Goal: Find specific page/section: Find specific page/section

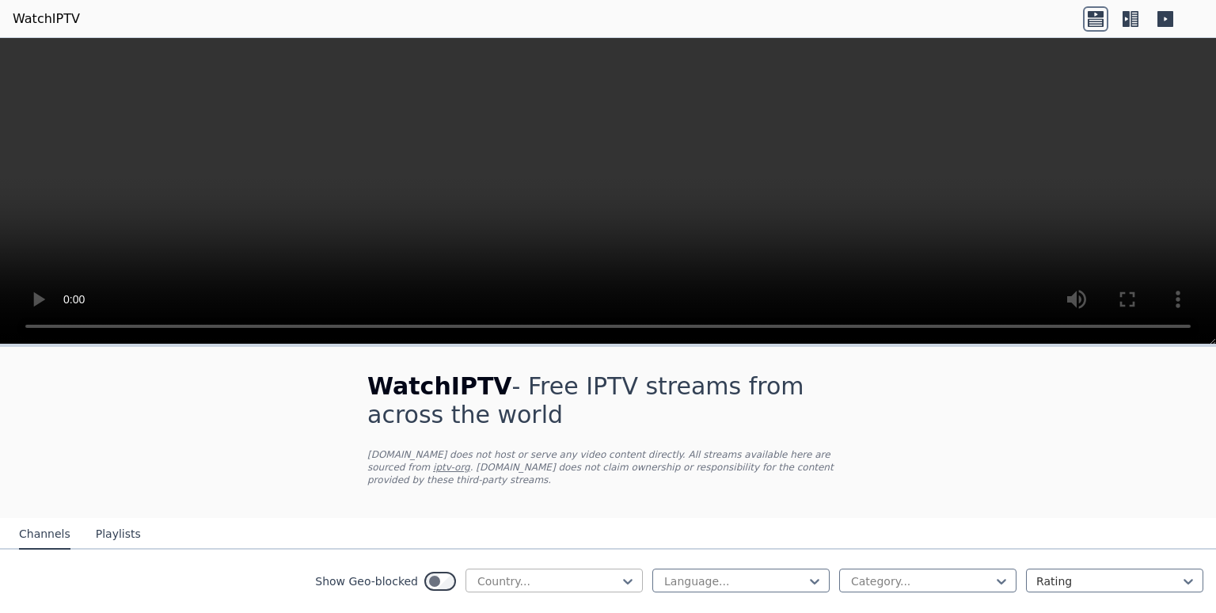
click at [503, 573] on div at bounding box center [548, 581] width 144 height 16
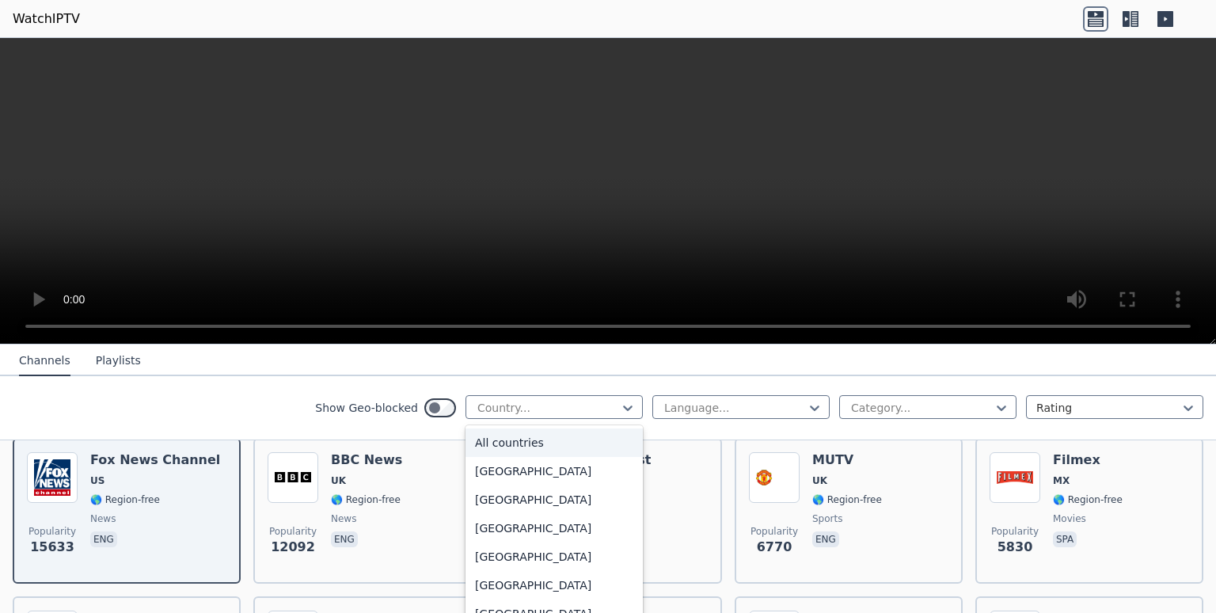
scroll to position [126, 0]
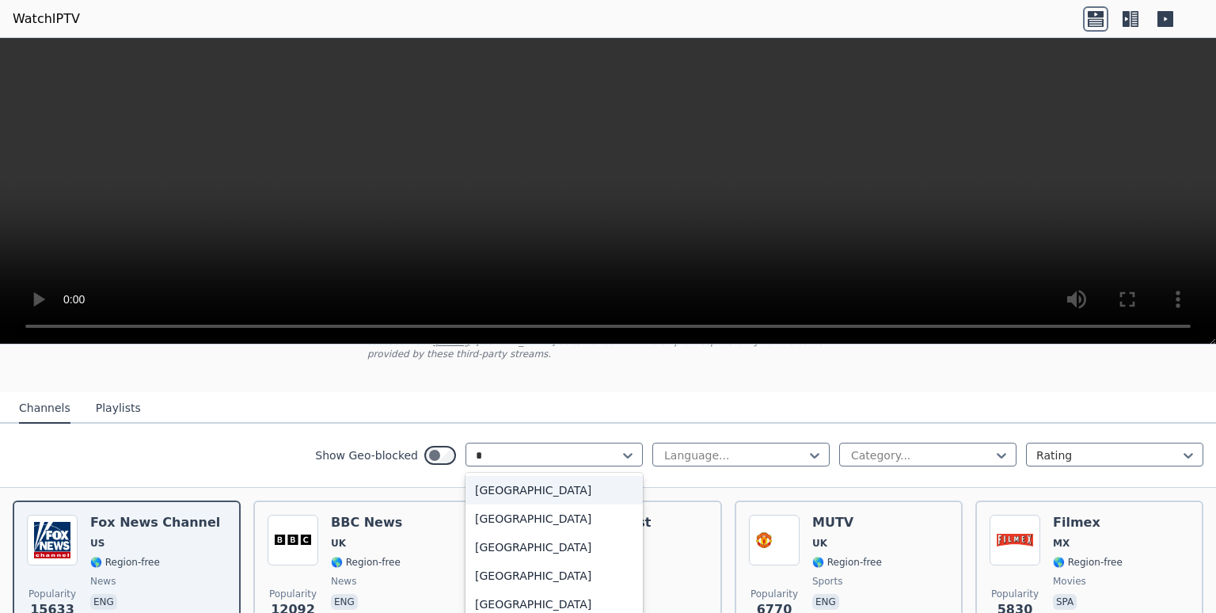
type input "**"
click at [543, 504] on div "[GEOGRAPHIC_DATA]" at bounding box center [553, 518] width 177 height 28
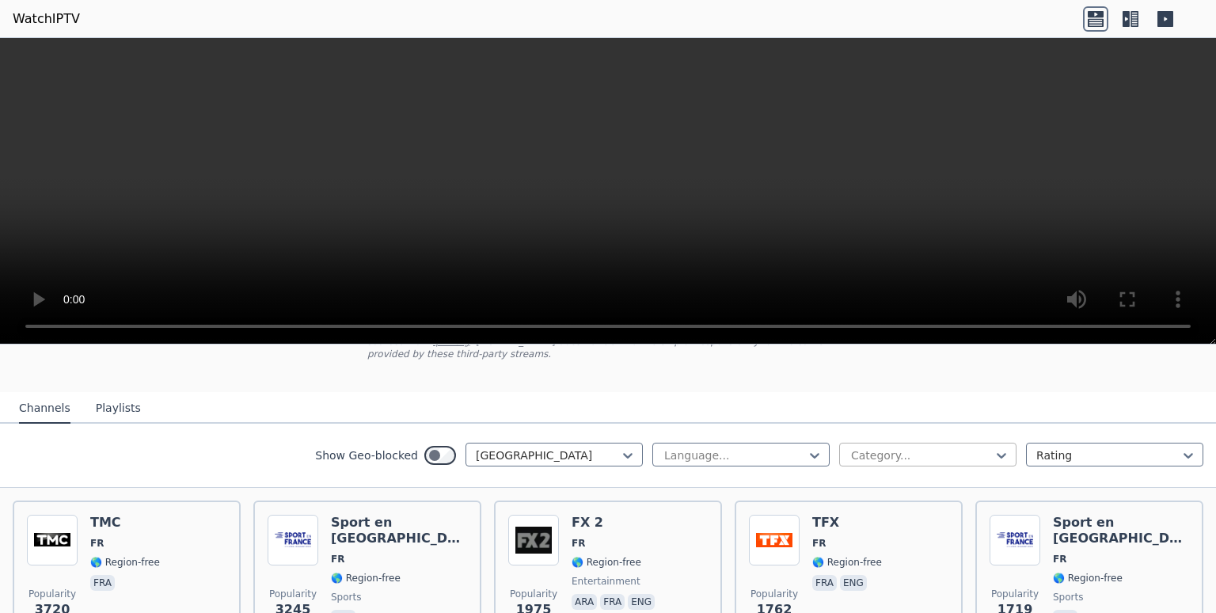
click at [962, 447] on div at bounding box center [921, 455] width 144 height 16
click at [893, 533] on div "Sports" at bounding box center [927, 546] width 177 height 28
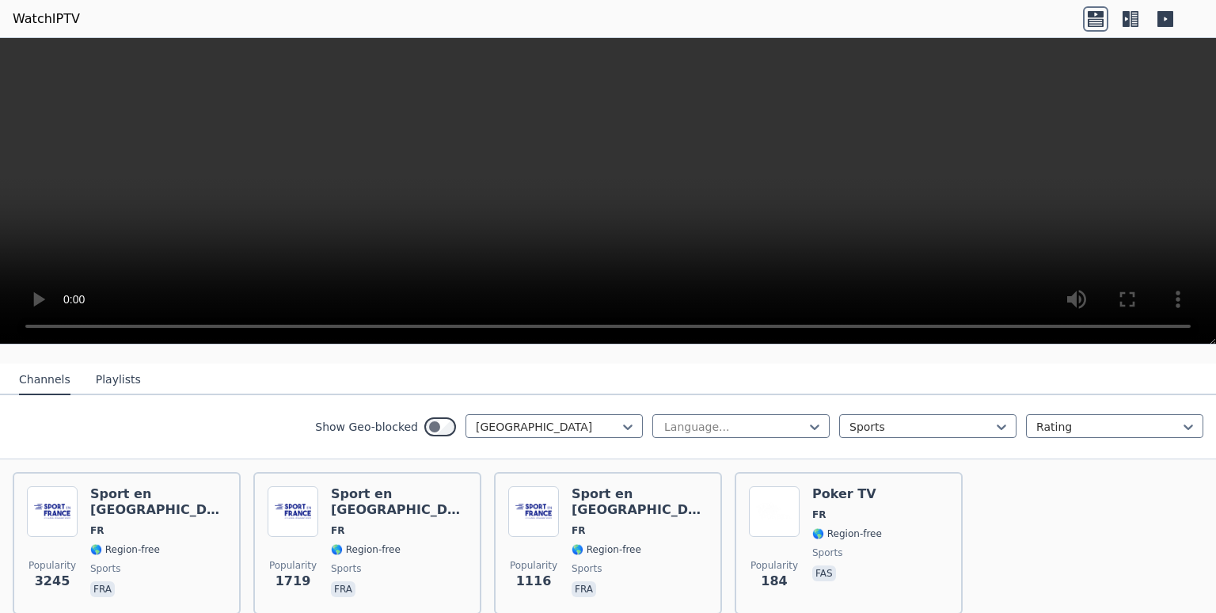
scroll to position [149, 0]
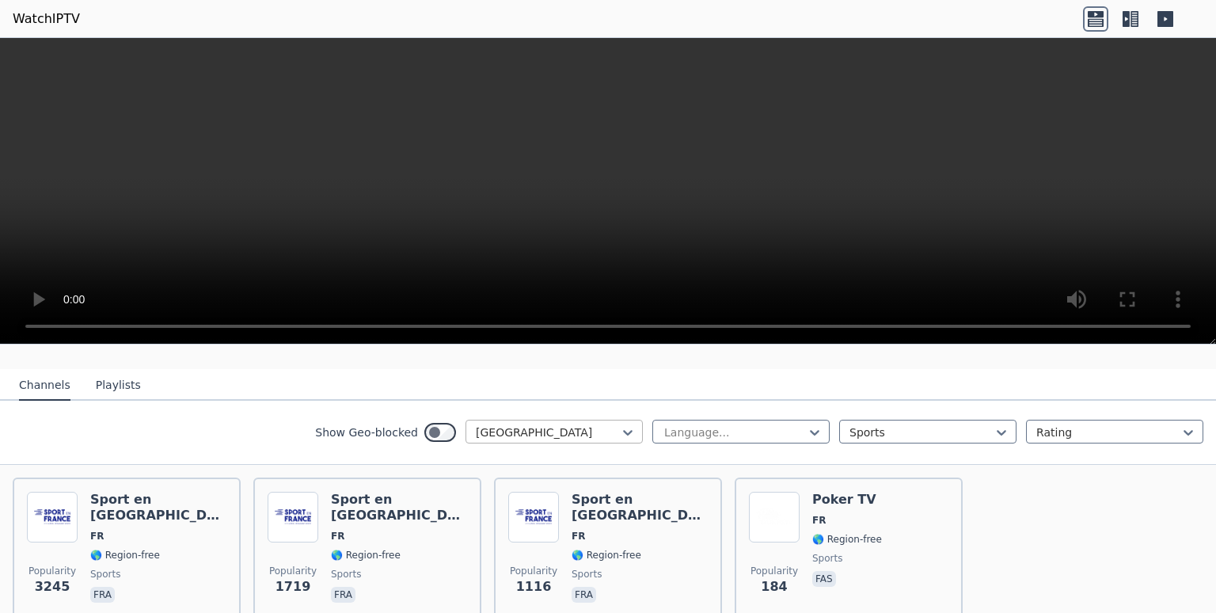
click at [504, 424] on div at bounding box center [548, 432] width 144 height 16
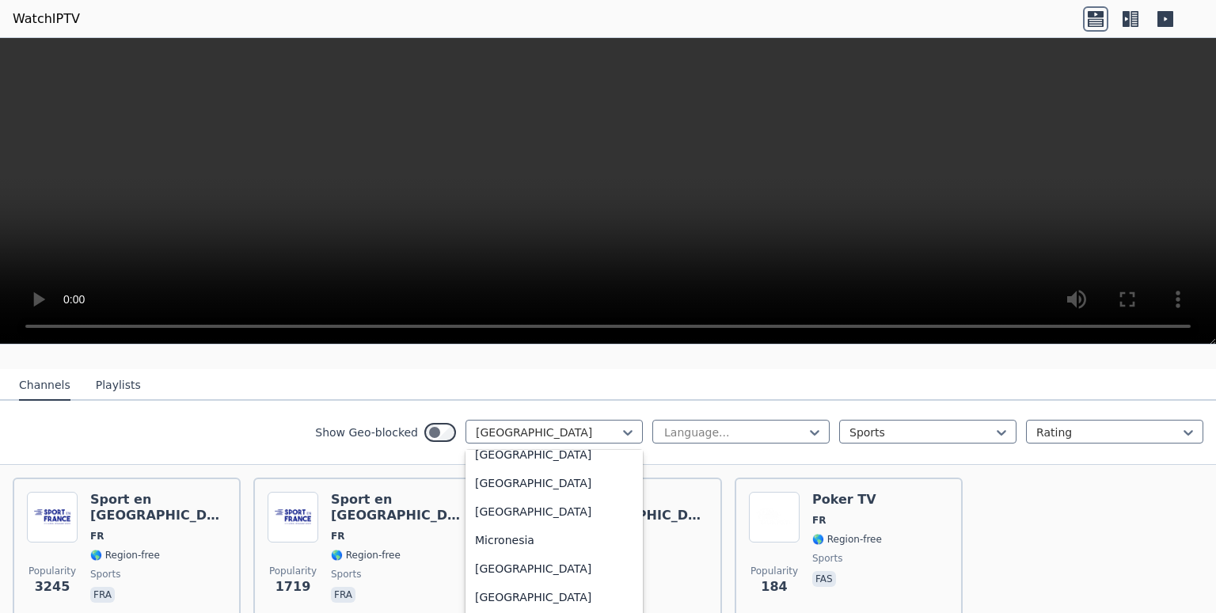
scroll to position [3379, 0]
click at [553, 535] on div "[GEOGRAPHIC_DATA]" at bounding box center [553, 536] width 177 height 28
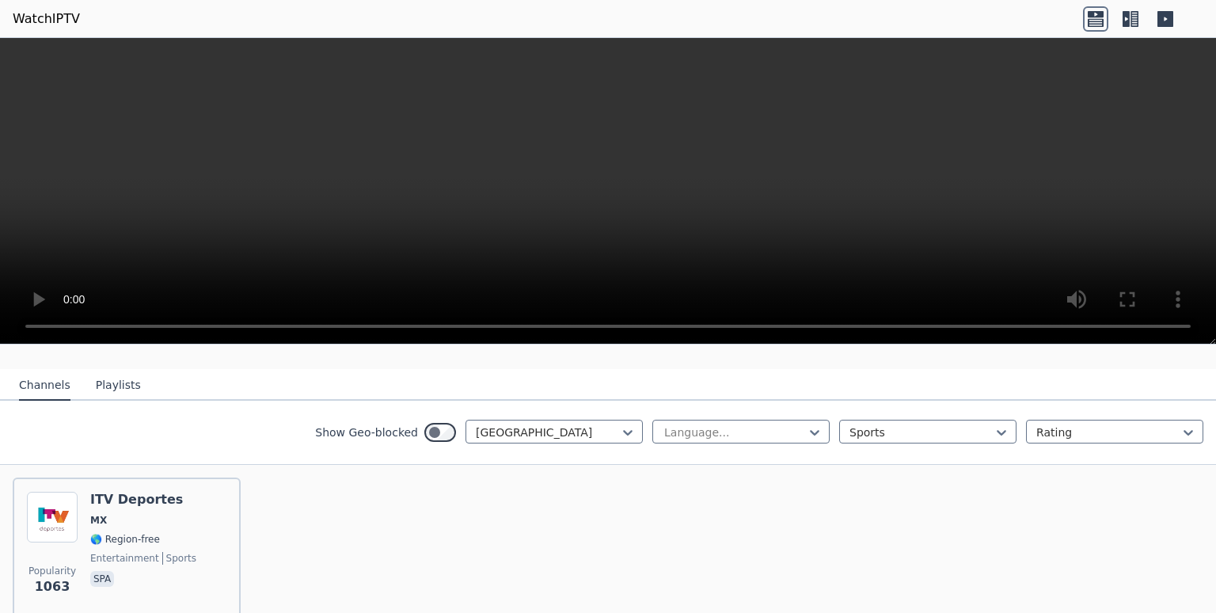
click at [109, 374] on button "Playlists" at bounding box center [118, 385] width 45 height 30
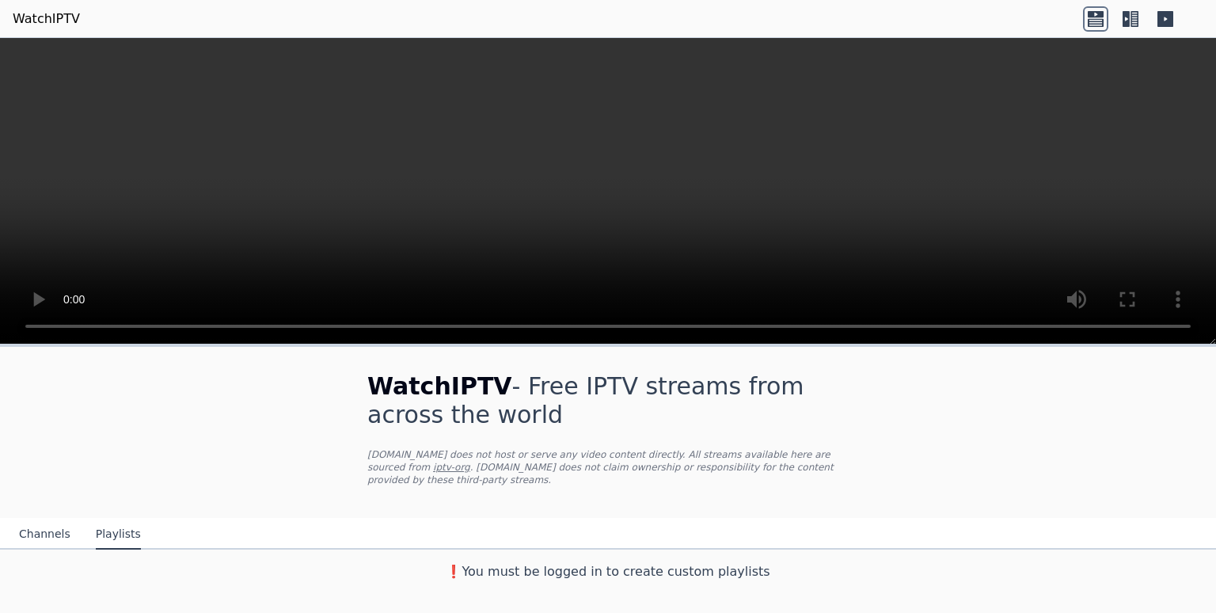
click at [47, 519] on button "Channels" at bounding box center [44, 534] width 51 height 30
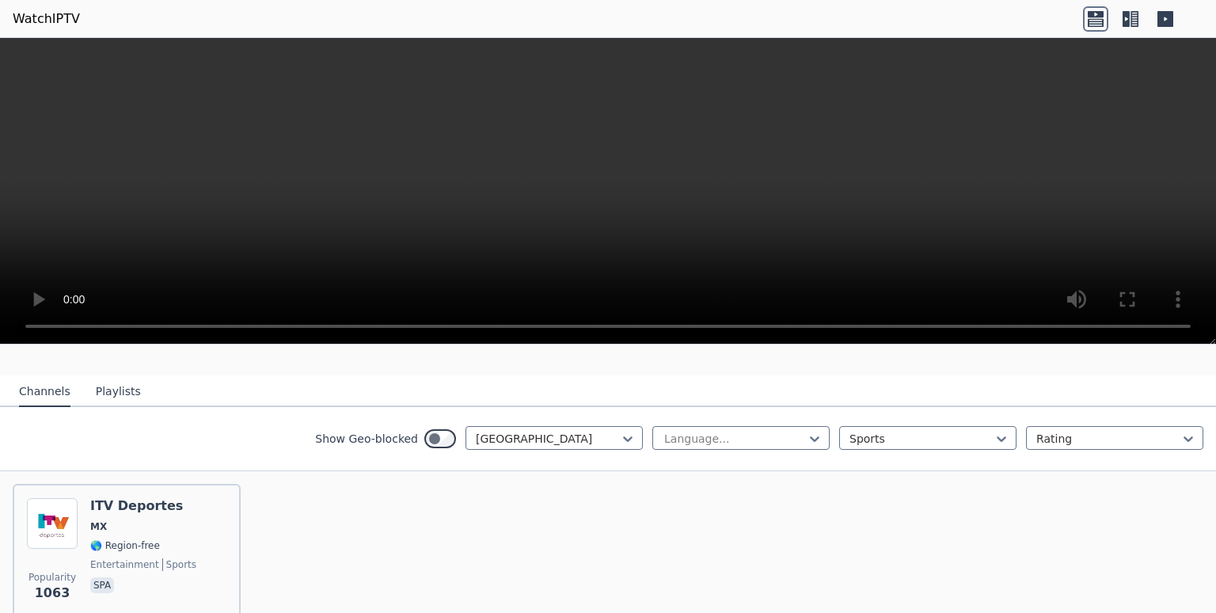
scroll to position [173, 0]
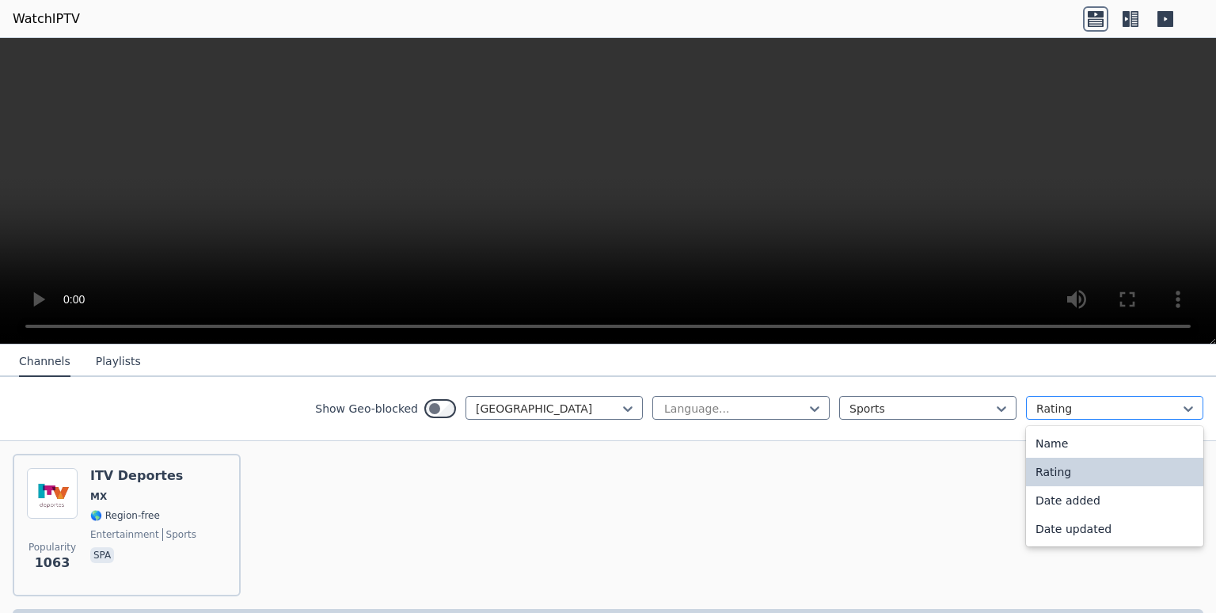
click at [1115, 401] on div at bounding box center [1108, 409] width 144 height 16
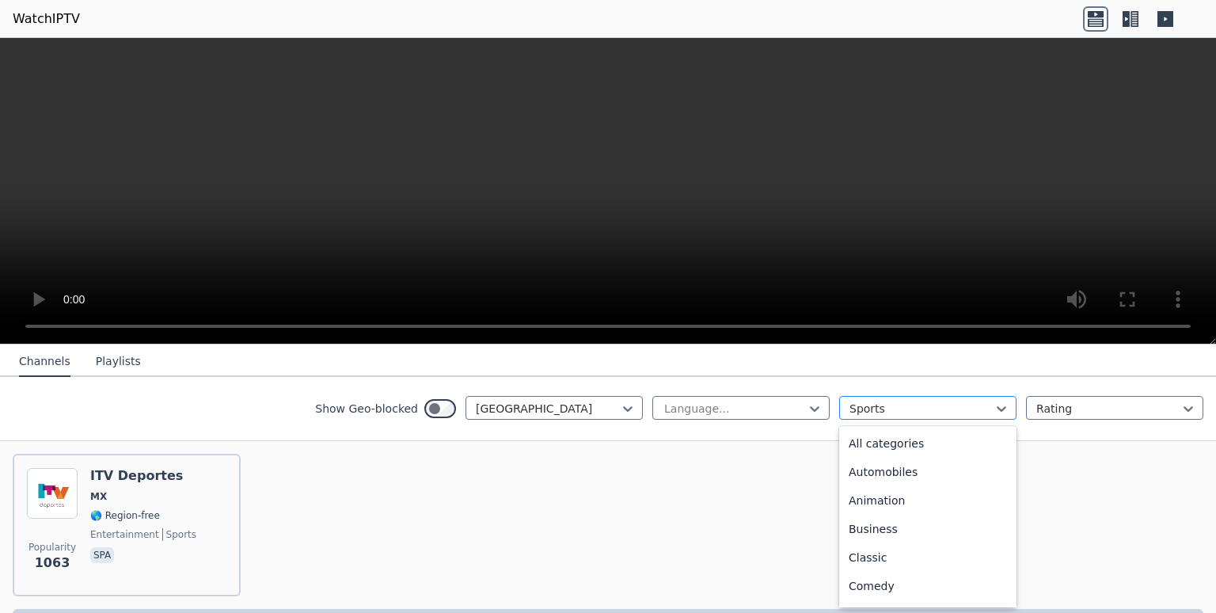
click at [940, 408] on div at bounding box center [921, 409] width 144 height 16
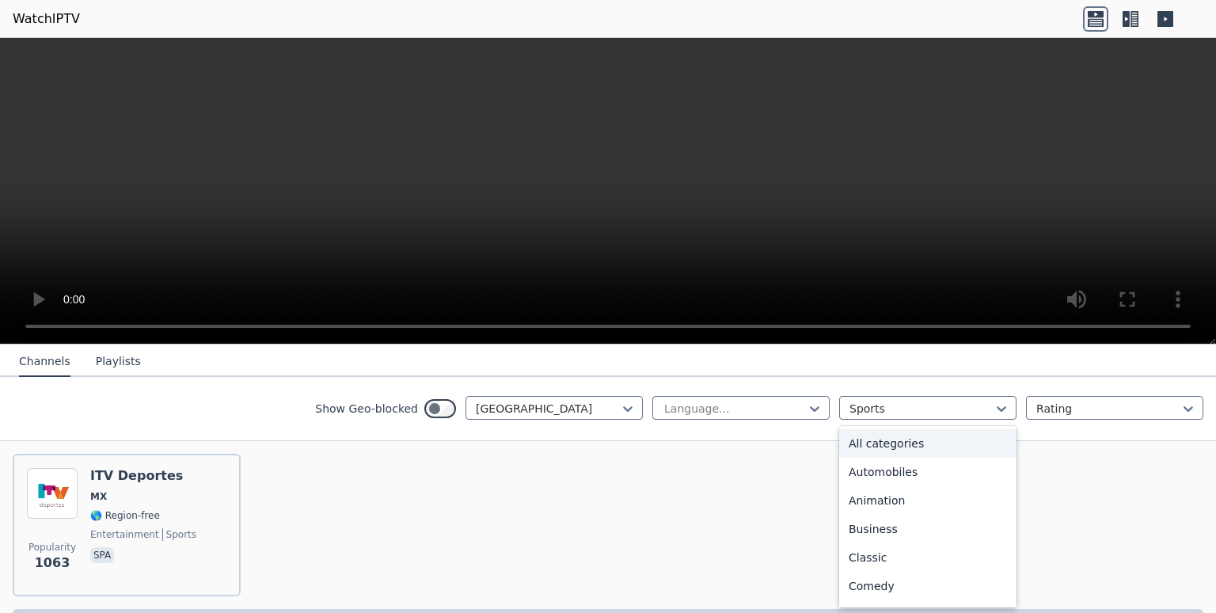
click at [940, 443] on div "All categories" at bounding box center [927, 443] width 177 height 28
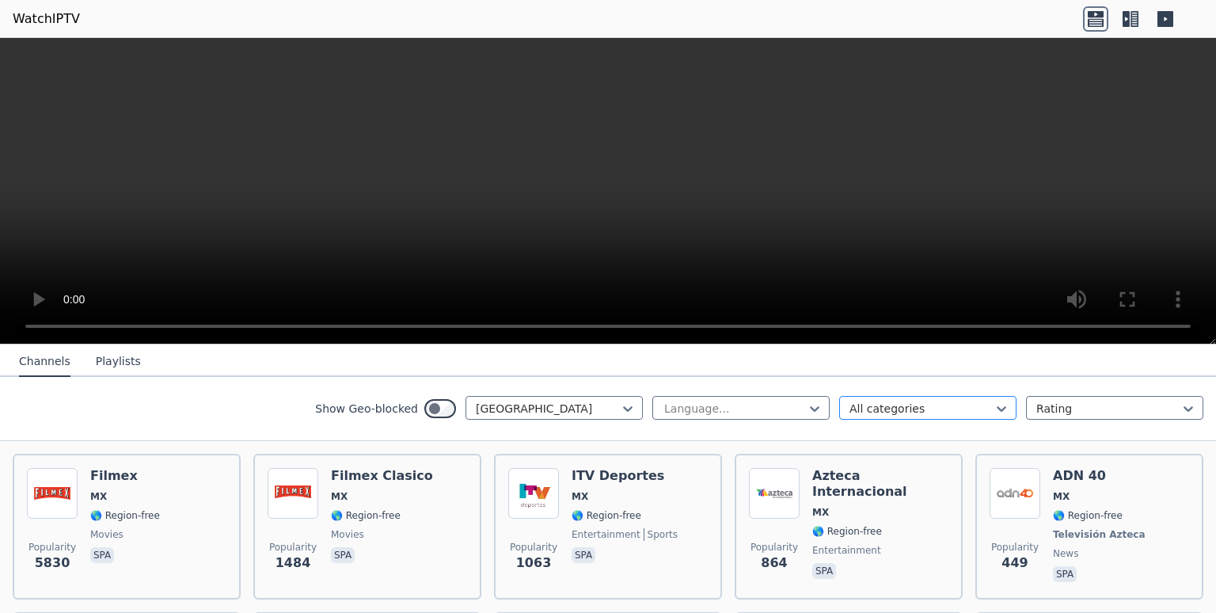
click at [962, 416] on div "All categories" at bounding box center [927, 408] width 177 height 24
click at [1085, 373] on nav "Channels Playlists" at bounding box center [608, 361] width 1216 height 32
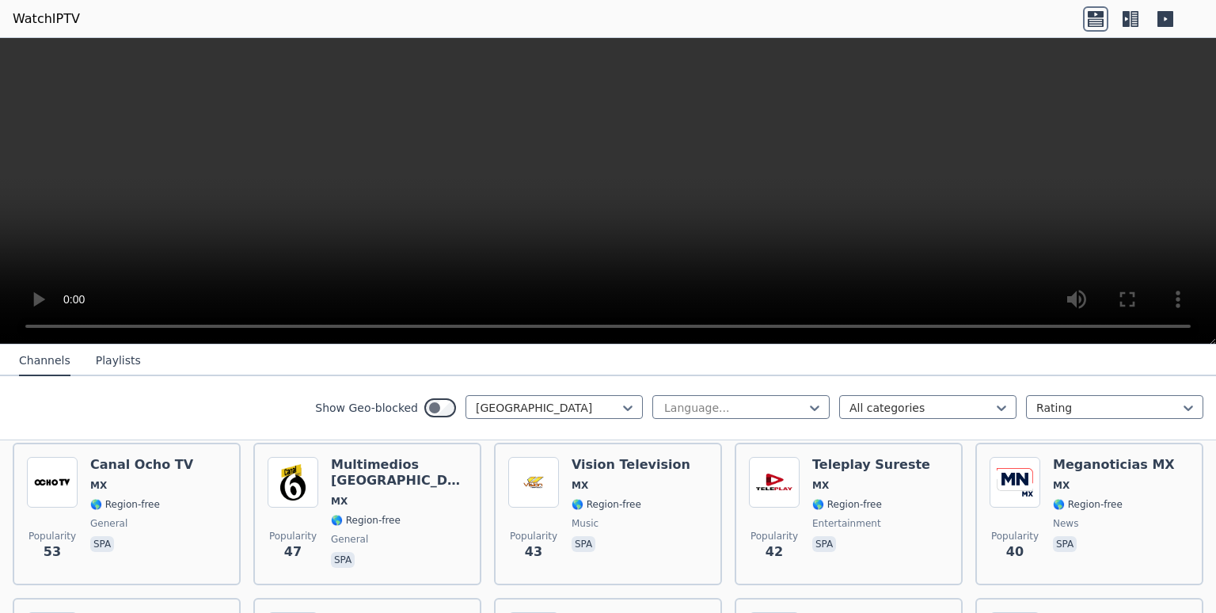
scroll to position [945, 0]
